Goal: Communication & Community: Answer question/provide support

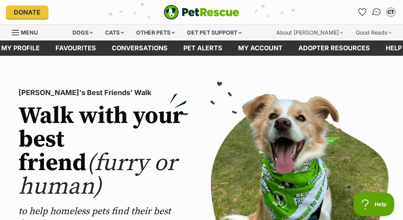
click at [379, 11] on img "Conversations" at bounding box center [377, 12] width 11 height 10
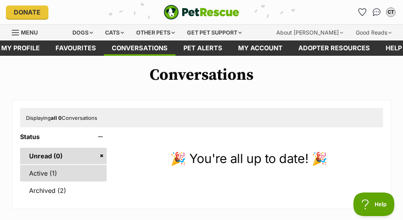
click at [52, 175] on link "Active (1)" at bounding box center [63, 173] width 87 height 17
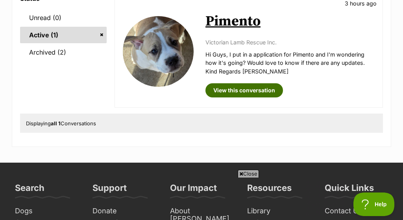
click at [217, 92] on link "View this conversation" at bounding box center [245, 90] width 78 height 14
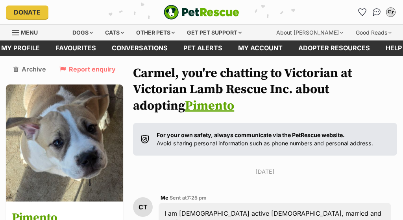
click at [393, 13] on div "CT" at bounding box center [391, 12] width 10 height 10
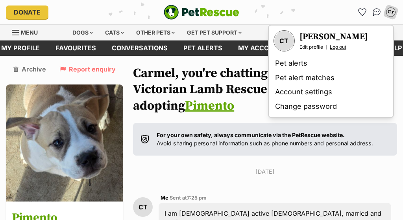
click at [343, 45] on link "Log out" at bounding box center [338, 47] width 17 height 6
